Goal: Task Accomplishment & Management: Complete application form

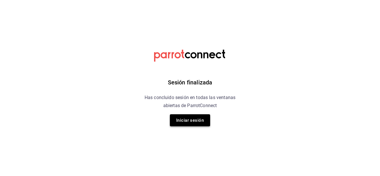
click at [201, 118] on button "Iniciar sesión" at bounding box center [190, 120] width 40 height 12
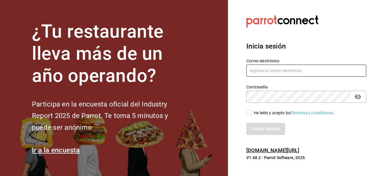
click at [302, 69] on input "text" at bounding box center [306, 71] width 120 height 12
type input "Malac2412"
click at [302, 69] on input "Malac2412" at bounding box center [306, 71] width 120 height 12
type input "[EMAIL_ADDRESS][DOMAIN_NAME]"
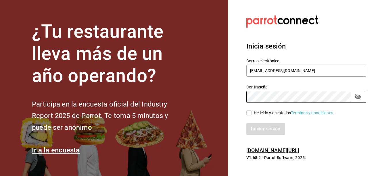
click at [249, 114] on input "He leído y acepto los Términos y condiciones." at bounding box center [248, 112] width 5 height 5
checkbox input "true"
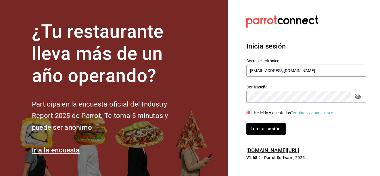
click at [258, 127] on button "Iniciar sesión" at bounding box center [265, 129] width 39 height 12
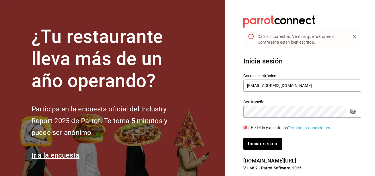
click at [358, 111] on div "Contraseña" at bounding box center [302, 112] width 118 height 12
click at [356, 112] on icon "passwordField" at bounding box center [353, 111] width 6 height 5
click at [243, 138] on button "Iniciar sesión" at bounding box center [262, 144] width 38 height 12
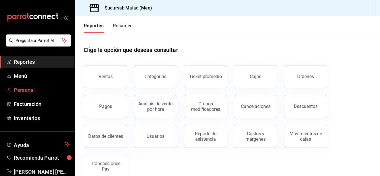
click at [38, 90] on span "Personal" at bounding box center [42, 90] width 56 height 8
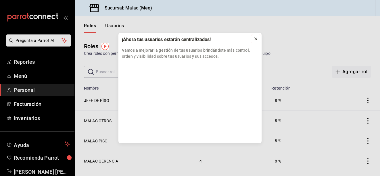
click at [254, 39] on icon at bounding box center [255, 38] width 5 height 5
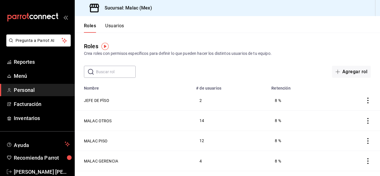
click at [115, 21] on div "Roles Usuarios" at bounding box center [99, 24] width 49 height 17
click at [115, 28] on button "Usuarios" at bounding box center [114, 28] width 19 height 10
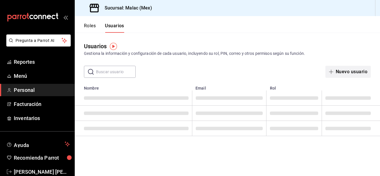
click at [351, 74] on button "Nuevo usuario" at bounding box center [347, 72] width 45 height 12
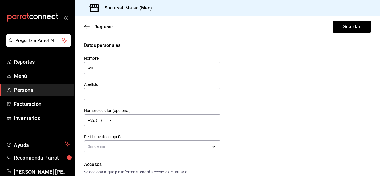
type input "w"
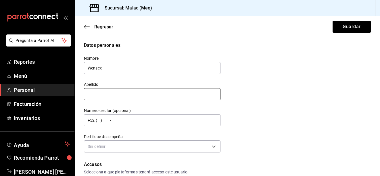
type input "Wensex"
click at [124, 98] on input "text" at bounding box center [152, 94] width 136 height 12
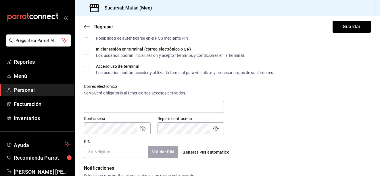
scroll to position [172, 0]
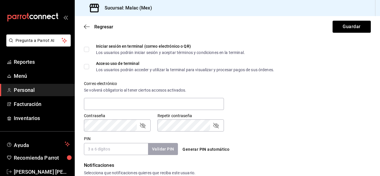
type input "Fragoso"
click at [128, 147] on input "PIN" at bounding box center [116, 149] width 64 height 12
click at [298, 114] on div "Contraseña Contraseña Repetir contraseña Repetir contraseña" at bounding box center [223, 118] width 293 height 25
click at [109, 150] on input "PIN" at bounding box center [116, 149] width 64 height 12
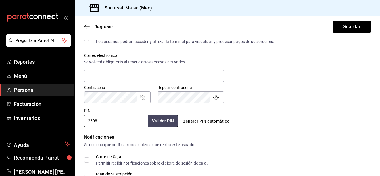
scroll to position [283, 0]
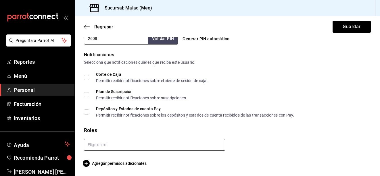
type input "2608"
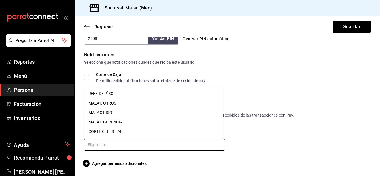
click at [130, 143] on input "text" at bounding box center [154, 145] width 141 height 12
click at [122, 105] on li "MALAC OTROS" at bounding box center [153, 102] width 139 height 9
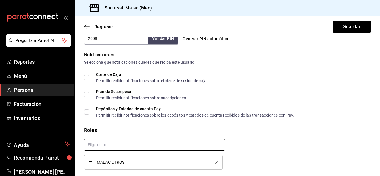
checkbox input "true"
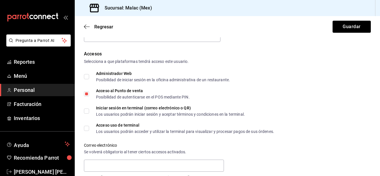
scroll to position [82, 0]
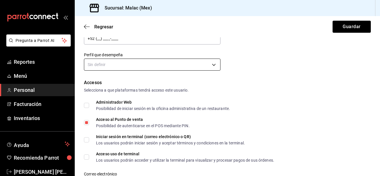
click at [176, 67] on body "Pregunta a Parrot AI Reportes Menú Personal Facturación Inventarios Ayuda Recom…" at bounding box center [190, 88] width 380 height 176
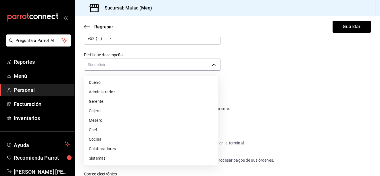
click at [120, 140] on li "Cocina" at bounding box center [151, 139] width 134 height 9
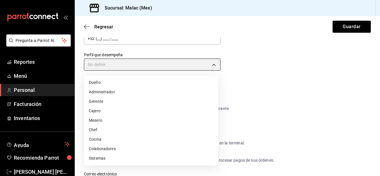
type input "KITCHEN"
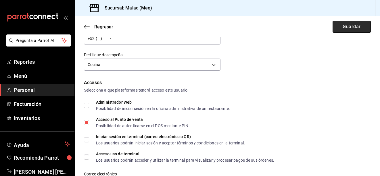
click at [355, 26] on button "Guardar" at bounding box center [351, 27] width 38 height 12
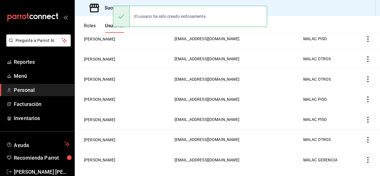
scroll to position [102, 0]
